Goal: Task Accomplishment & Management: Manage account settings

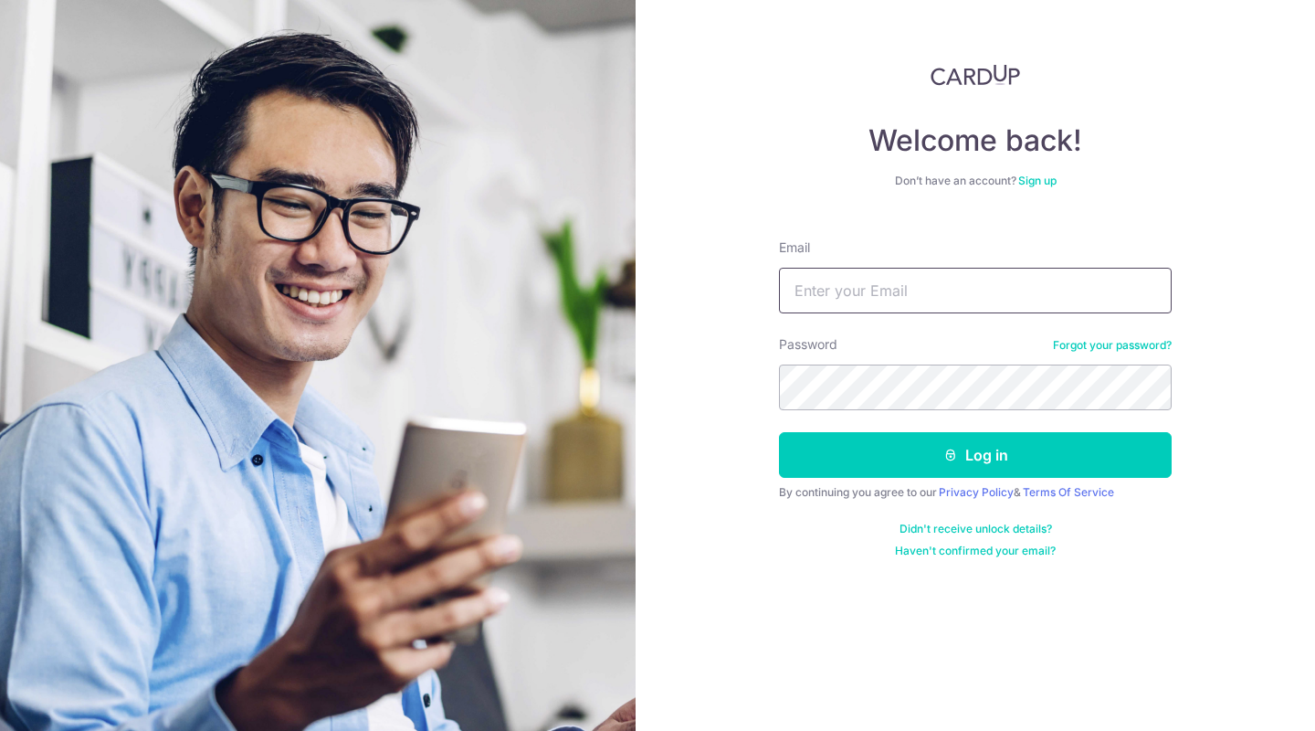
type input "[EMAIL_ADDRESS][DOMAIN_NAME]"
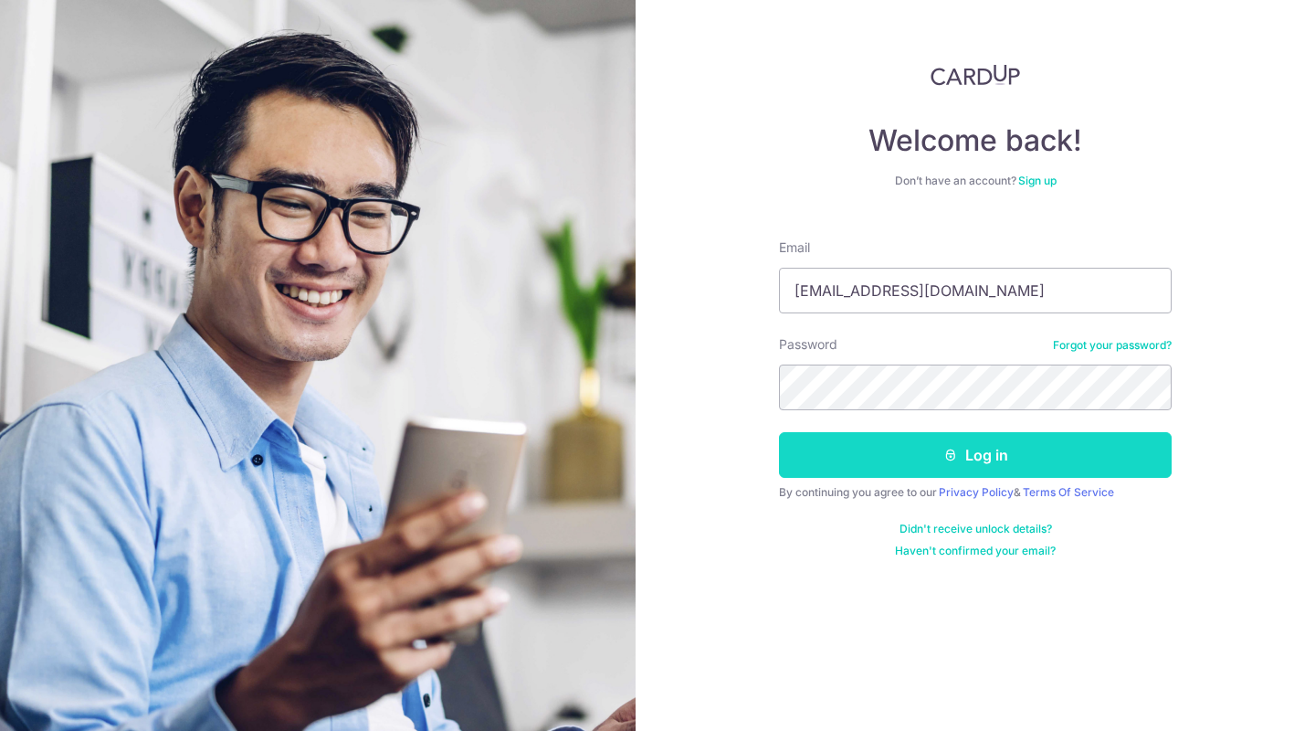
click at [981, 463] on button "Log in" at bounding box center [975, 455] width 393 height 46
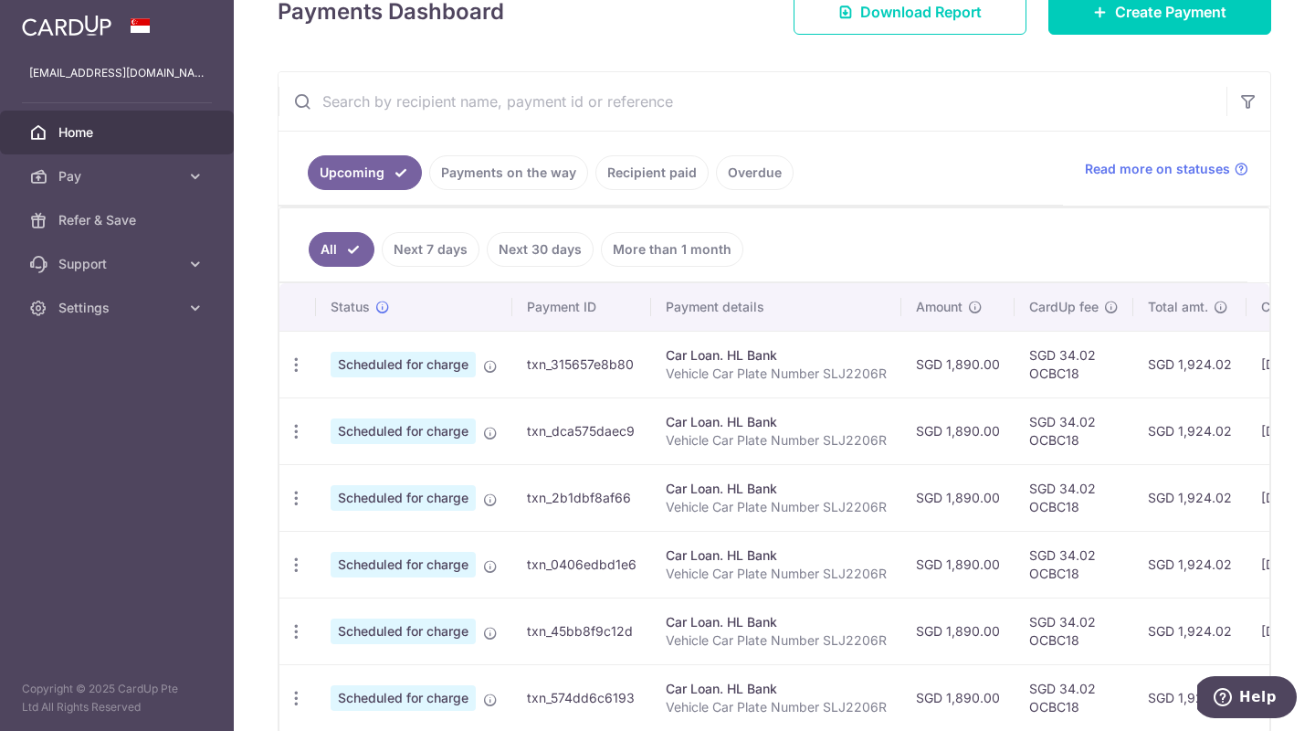
click at [542, 174] on link "Payments on the way" at bounding box center [508, 172] width 159 height 35
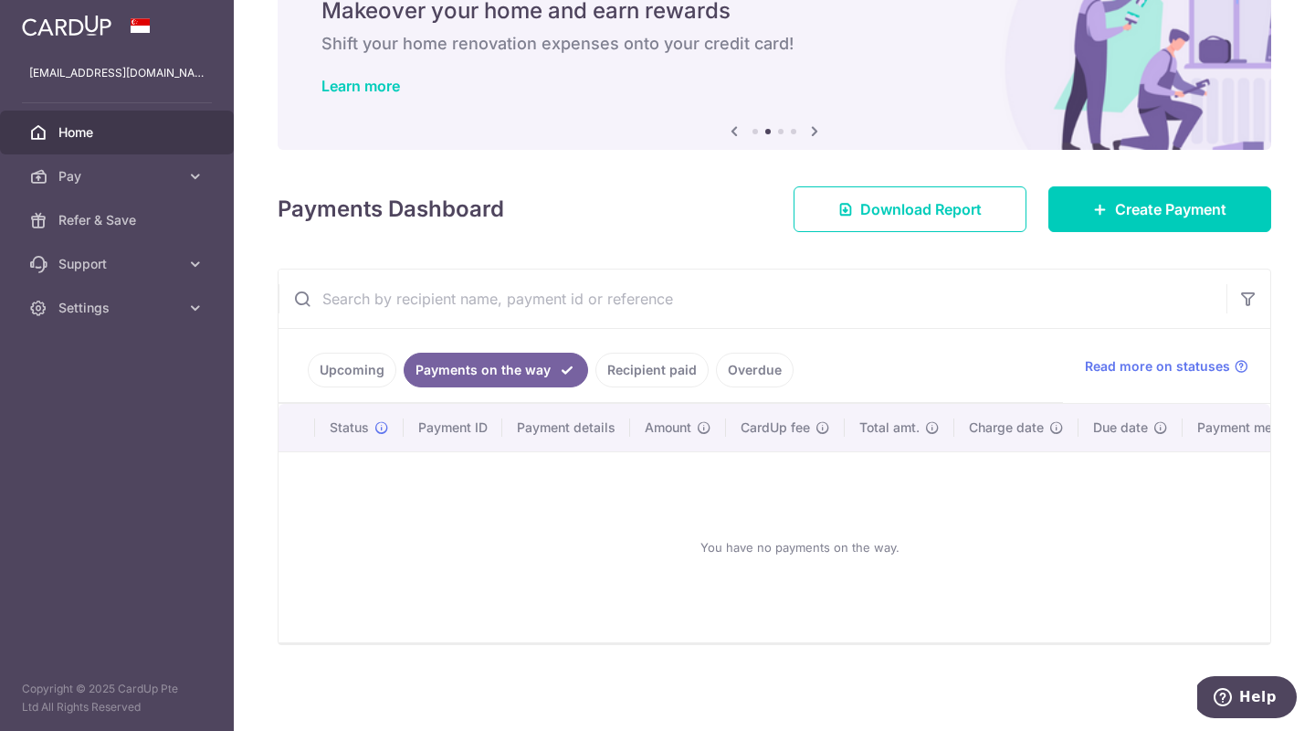
click at [360, 353] on link "Upcoming" at bounding box center [352, 370] width 89 height 35
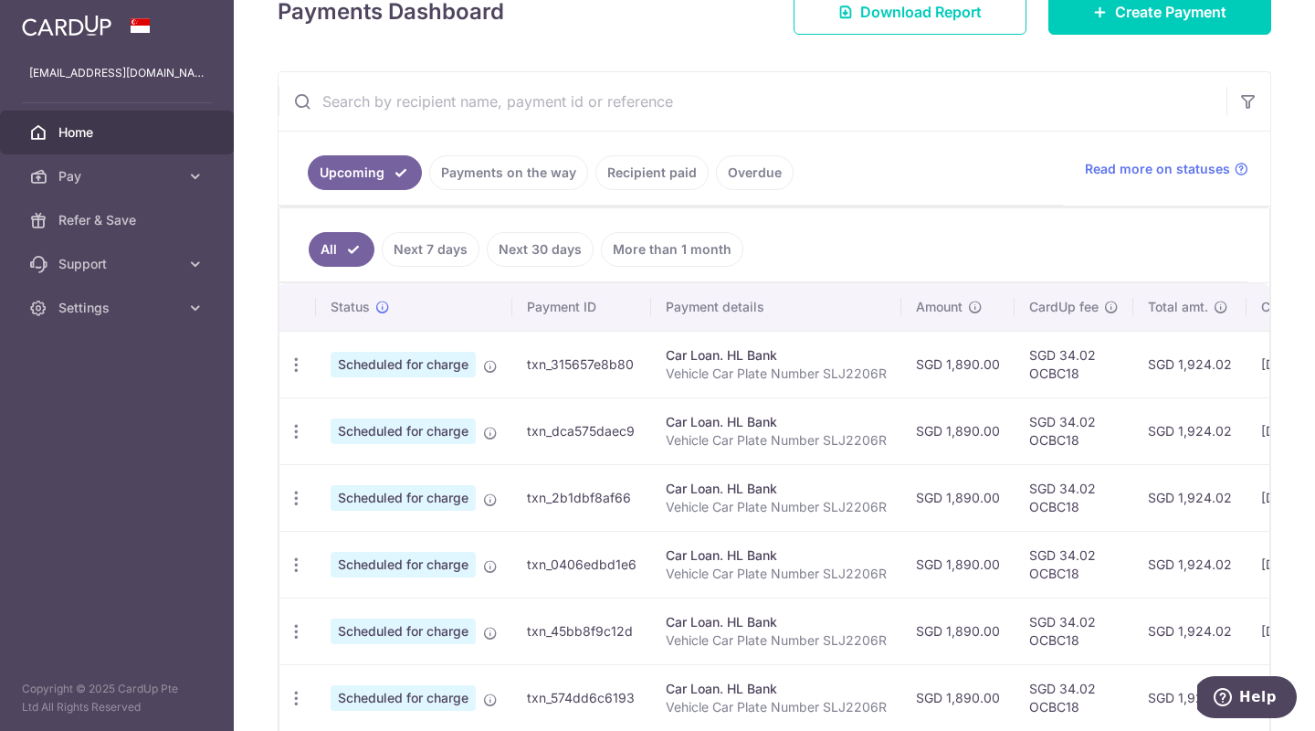
click at [70, 137] on span "Home" at bounding box center [118, 132] width 121 height 18
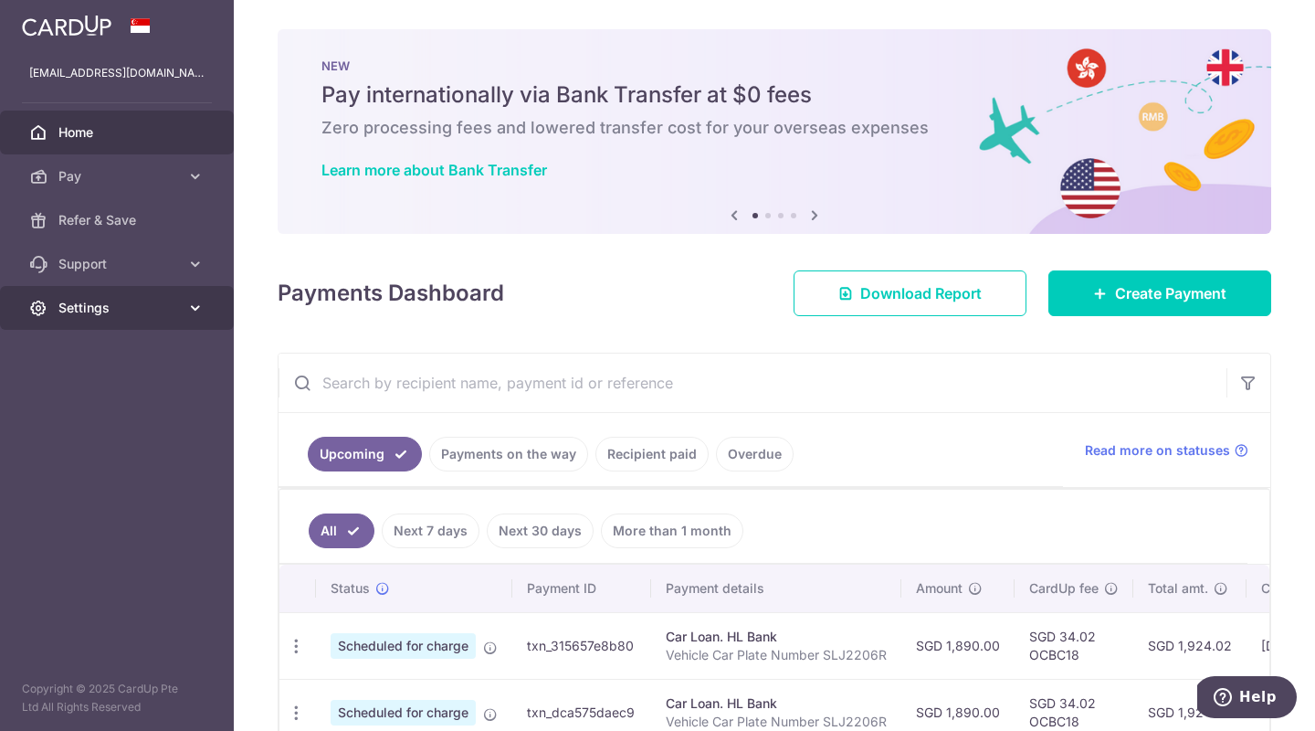
click at [113, 311] on span "Settings" at bounding box center [118, 308] width 121 height 18
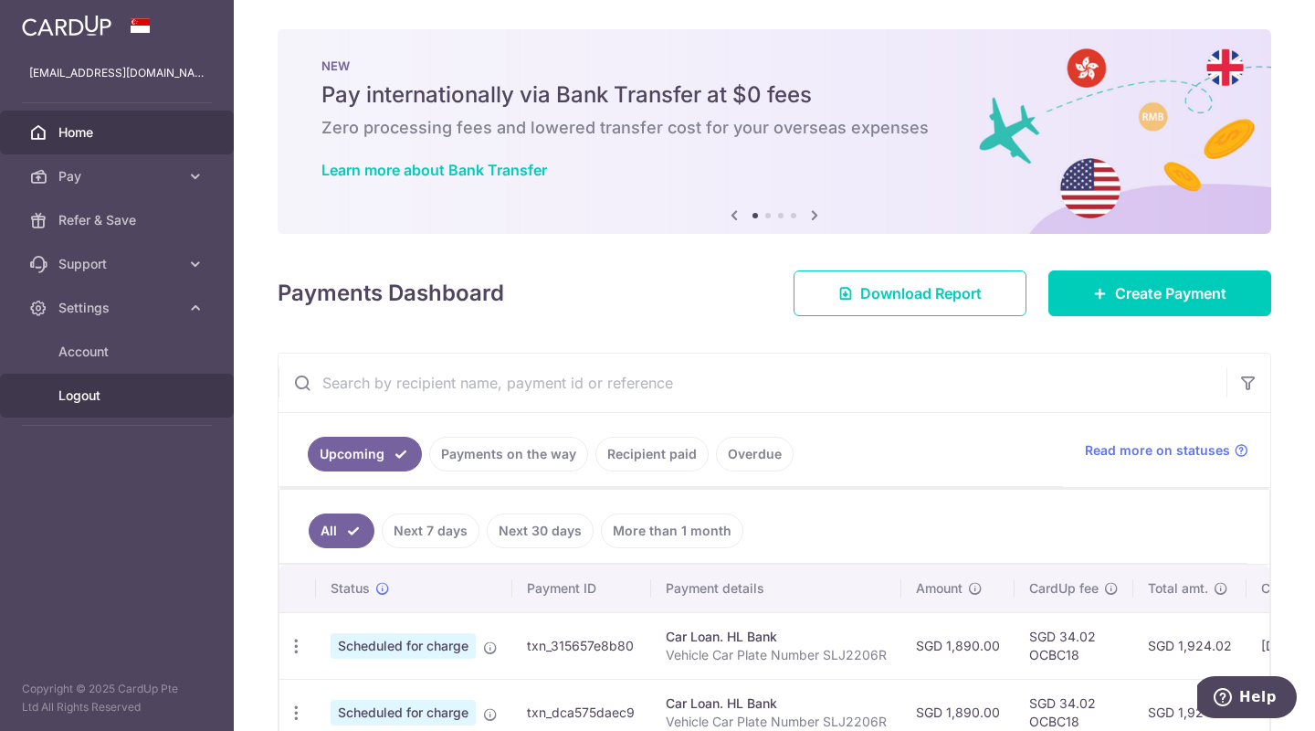
click at [94, 400] on span "Logout" at bounding box center [118, 395] width 121 height 18
